Goal: Use online tool/utility: Utilize a website feature to perform a specific function

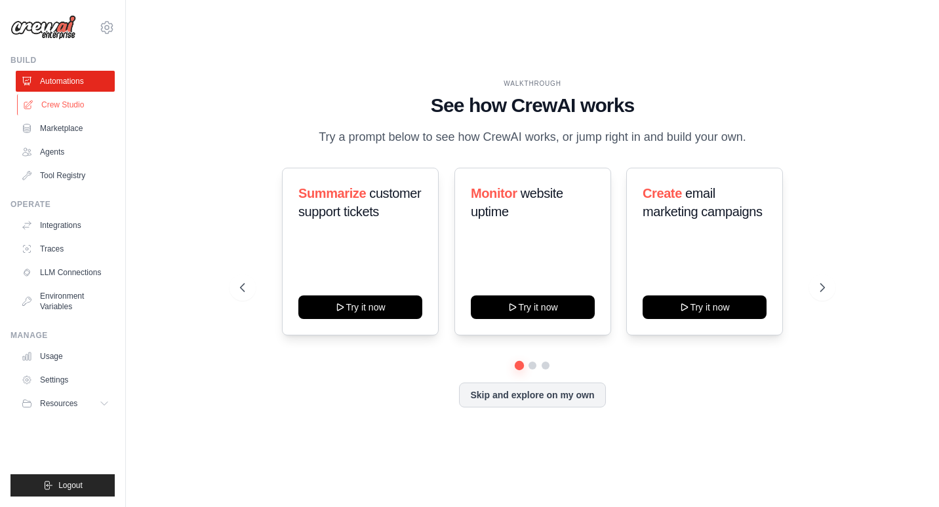
click at [96, 109] on link "Crew Studio" at bounding box center [66, 104] width 99 height 21
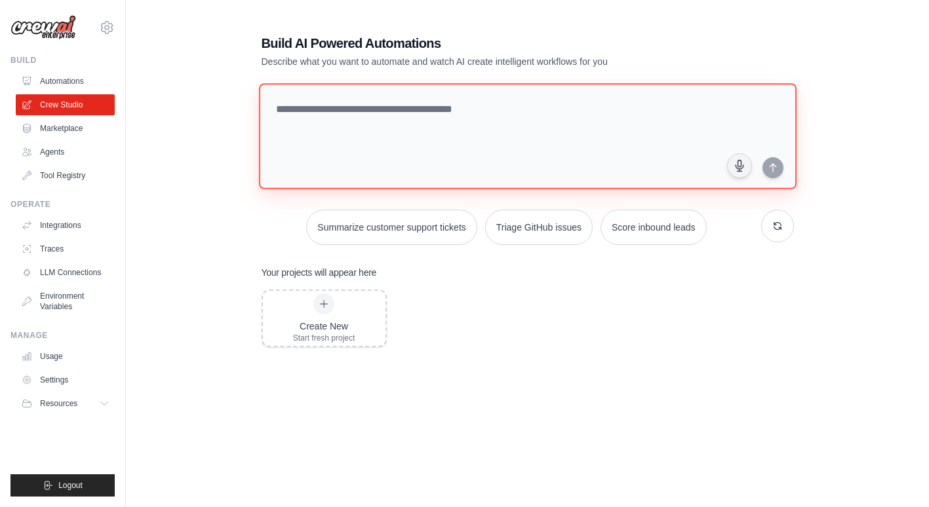
click at [399, 129] on textarea at bounding box center [527, 136] width 538 height 106
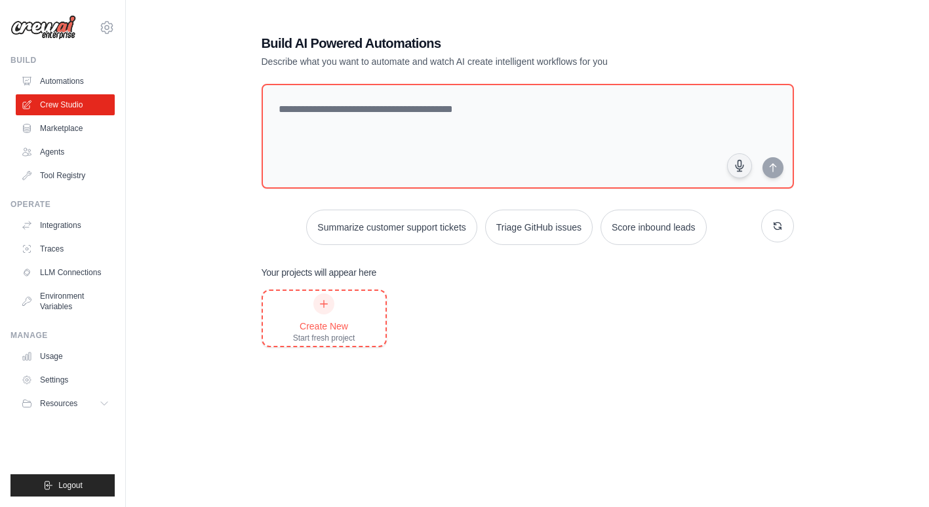
click at [323, 313] on div at bounding box center [323, 304] width 21 height 21
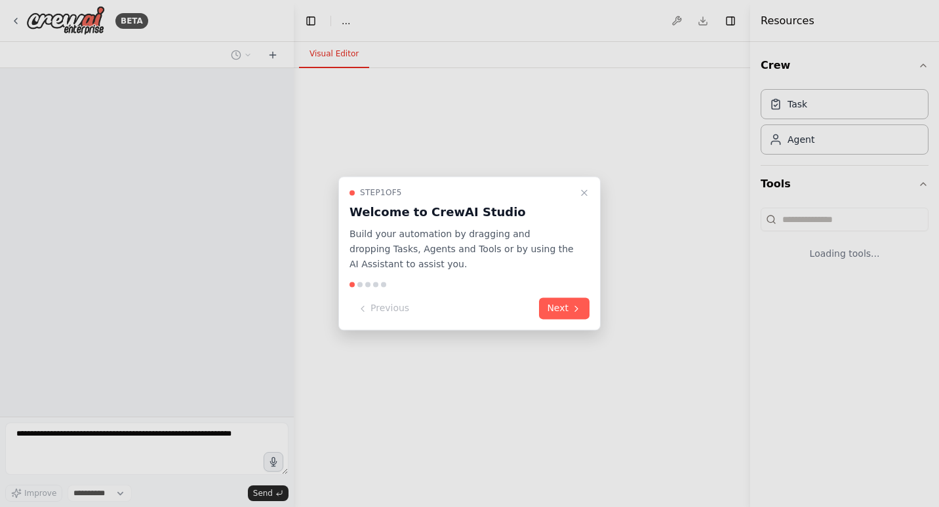
select select "****"
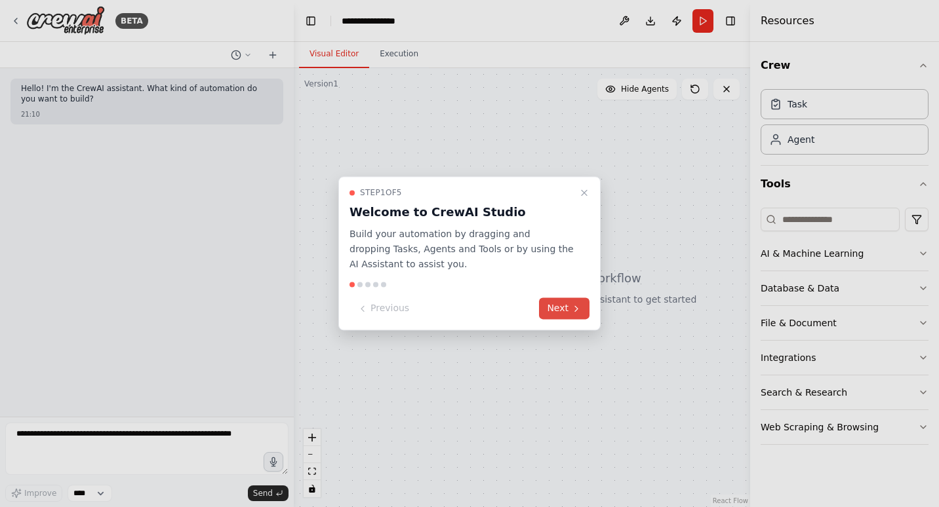
click at [572, 306] on icon at bounding box center [576, 309] width 10 height 10
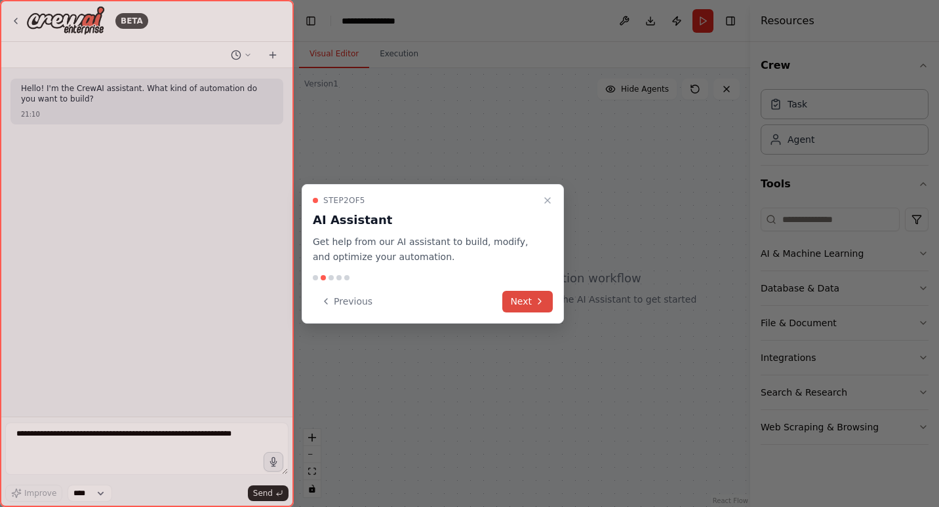
click at [550, 300] on button "Next" at bounding box center [527, 302] width 50 height 22
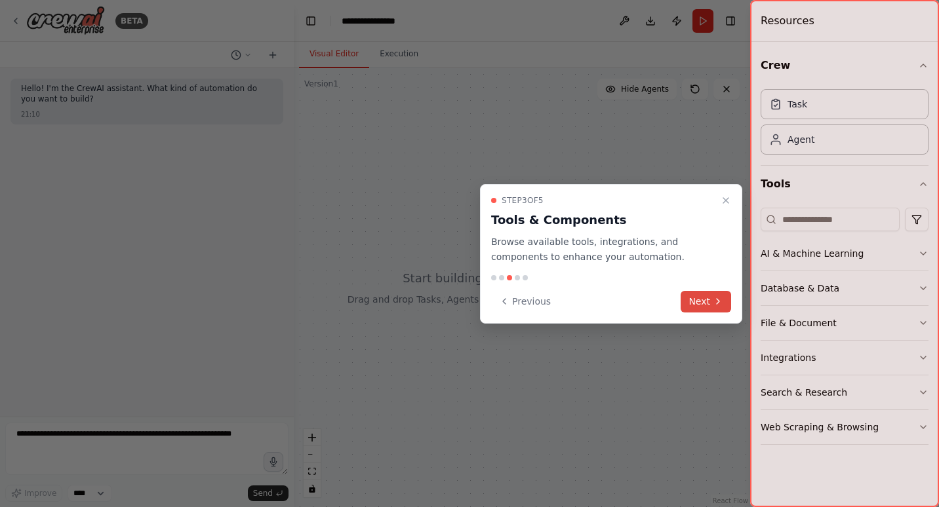
click at [709, 304] on button "Next" at bounding box center [706, 302] width 50 height 22
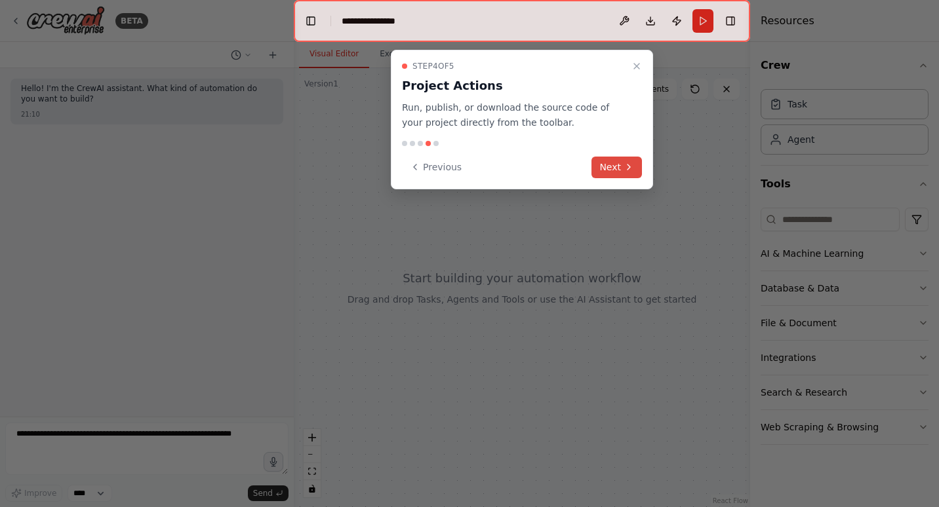
click at [614, 164] on button "Next" at bounding box center [616, 168] width 50 height 22
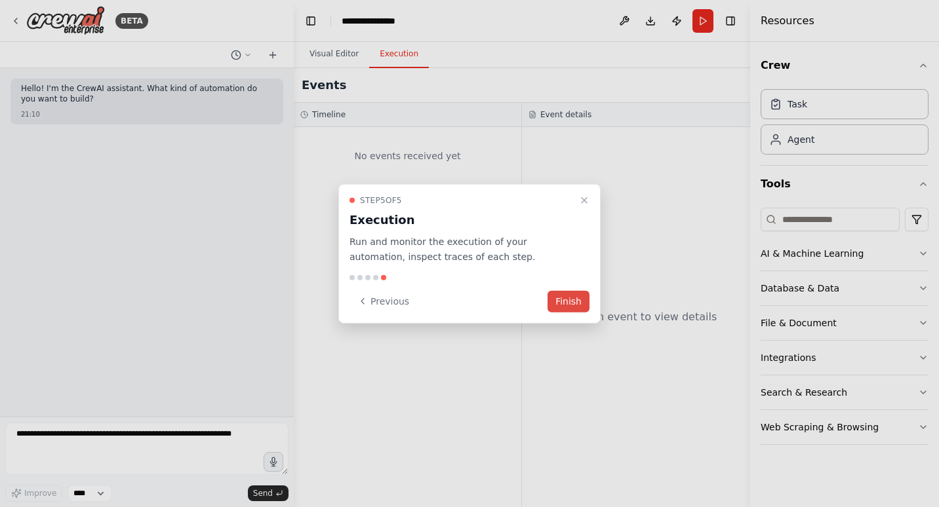
click at [582, 302] on button "Finish" at bounding box center [568, 301] width 42 height 22
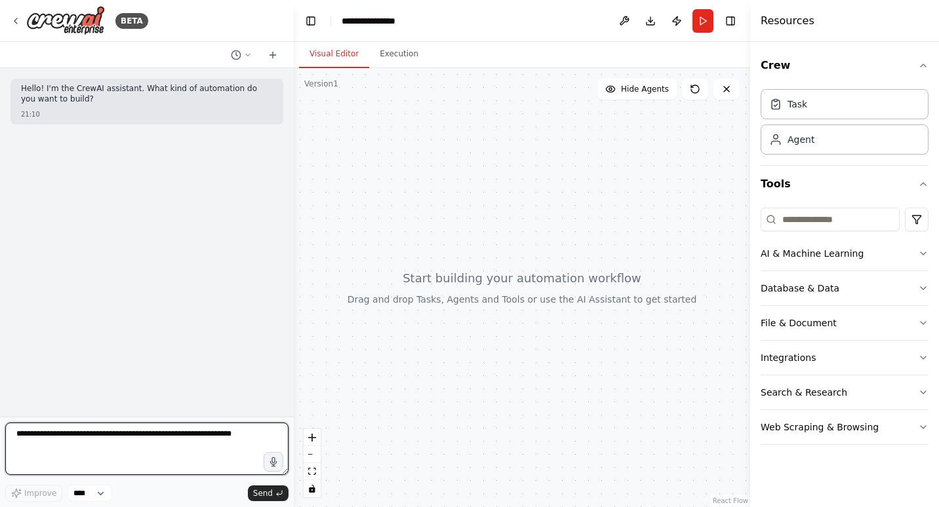
click at [127, 449] on textarea at bounding box center [146, 449] width 283 height 52
click at [77, 456] on textarea at bounding box center [146, 449] width 283 height 52
click at [311, 441] on icon "zoom in" at bounding box center [312, 438] width 8 height 8
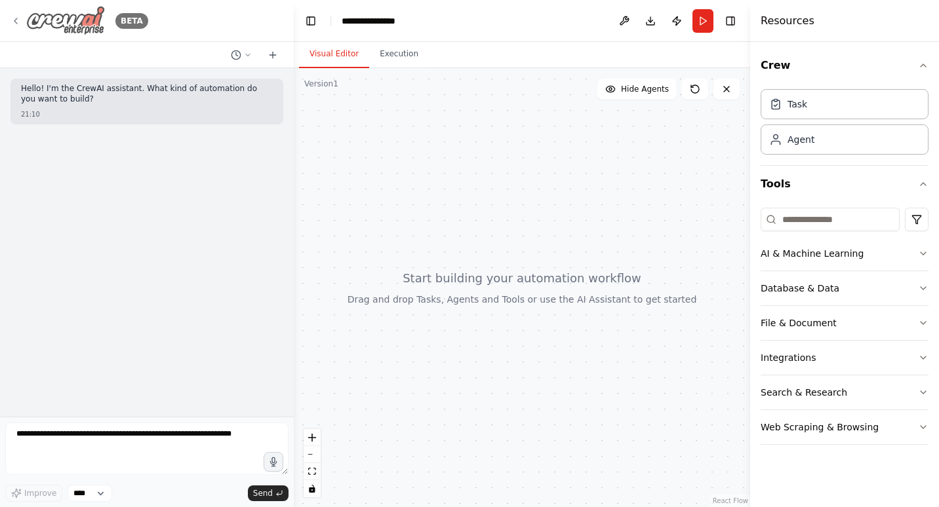
click at [12, 19] on icon at bounding box center [15, 21] width 10 height 10
